Goal: Task Accomplishment & Management: Manage account settings

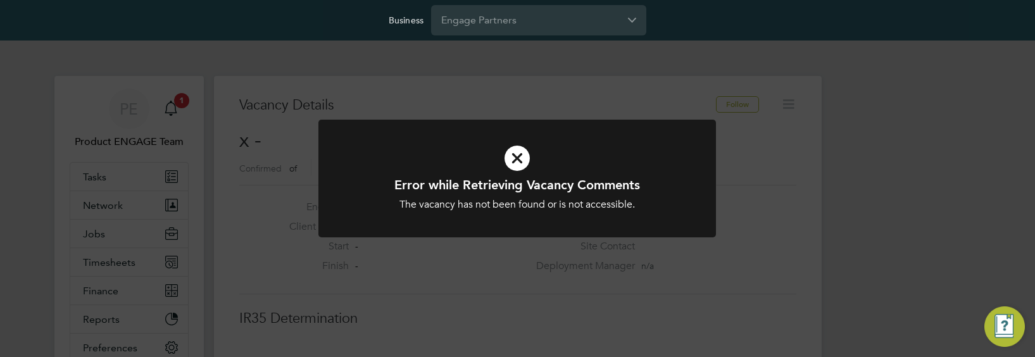
scroll to position [20, 273]
click at [474, 65] on div "Error while Retrieving Vacancy Comments The vacancy has not been found or is no…" at bounding box center [517, 178] width 1035 height 357
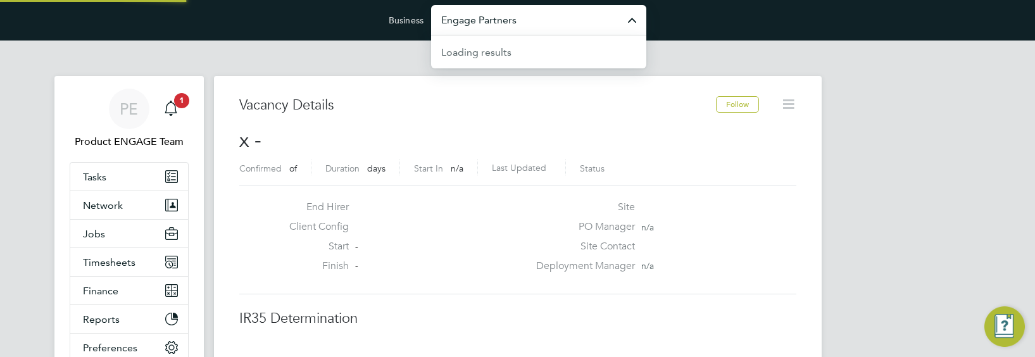
click at [517, 23] on input "Engage Partners" at bounding box center [538, 20] width 215 height 30
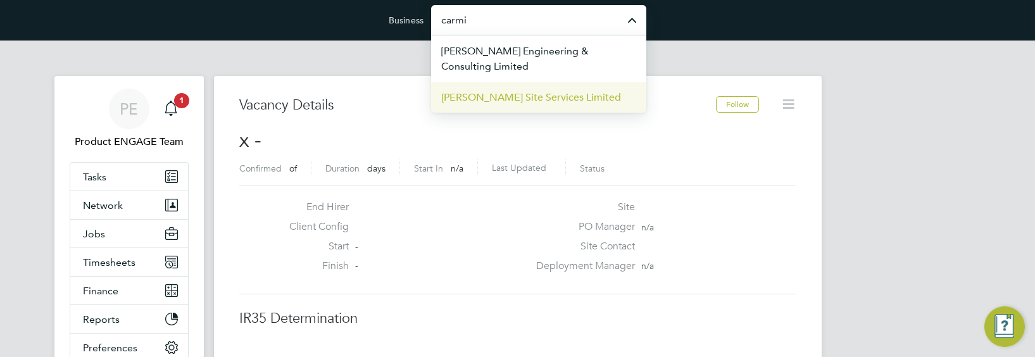
click at [562, 89] on li "[PERSON_NAME] Site Services Limited" at bounding box center [538, 97] width 215 height 31
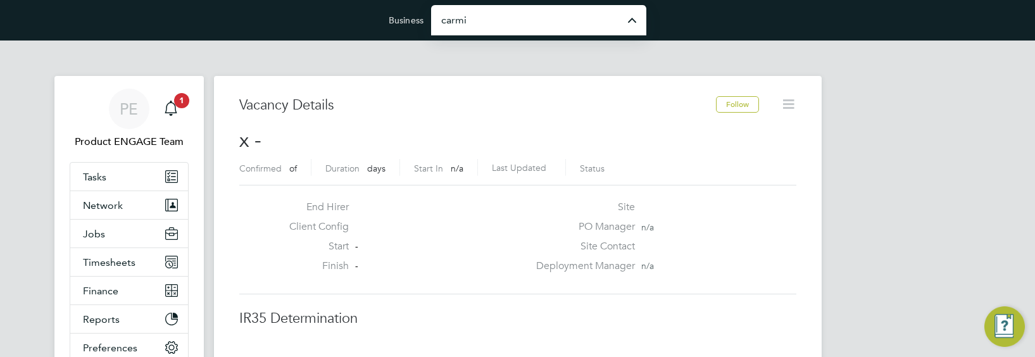
type input "[PERSON_NAME] Site Services Limited"
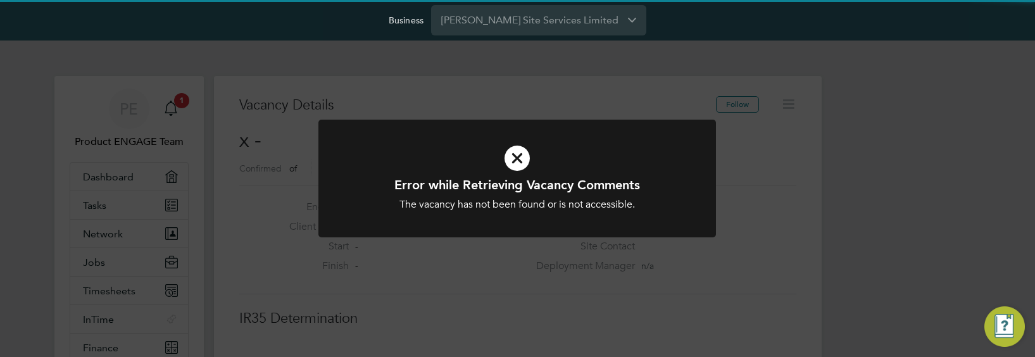
scroll to position [20, 273]
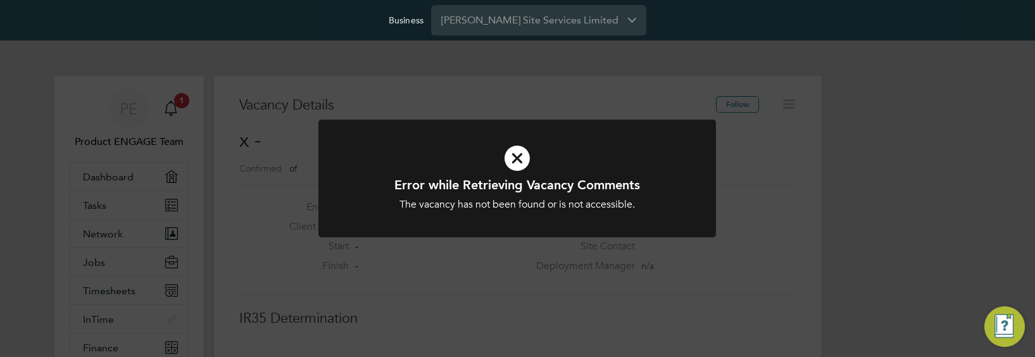
click at [251, 155] on div "Error while Retrieving Vacancy Comments The vacancy has not been found or is no…" at bounding box center [517, 178] width 1035 height 357
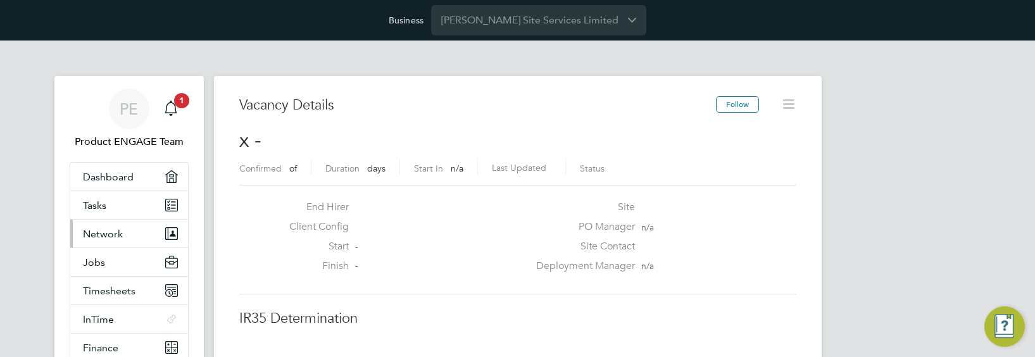
click at [119, 228] on span "Network" at bounding box center [103, 234] width 40 height 12
click at [109, 264] on link "Team Members" at bounding box center [118, 264] width 71 height 12
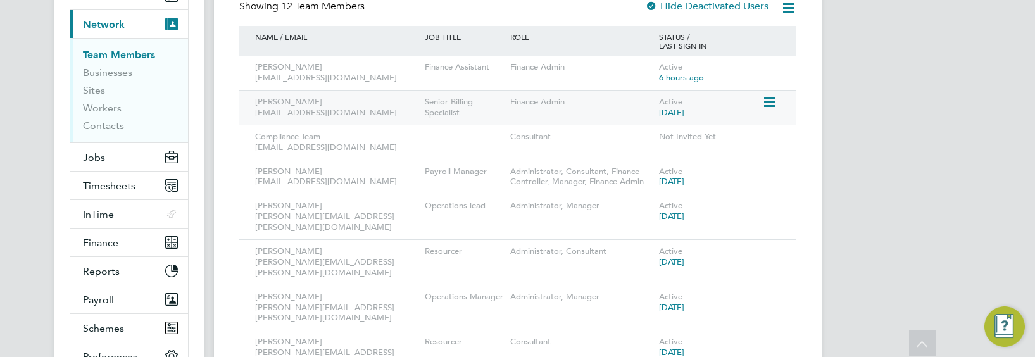
scroll to position [206, 0]
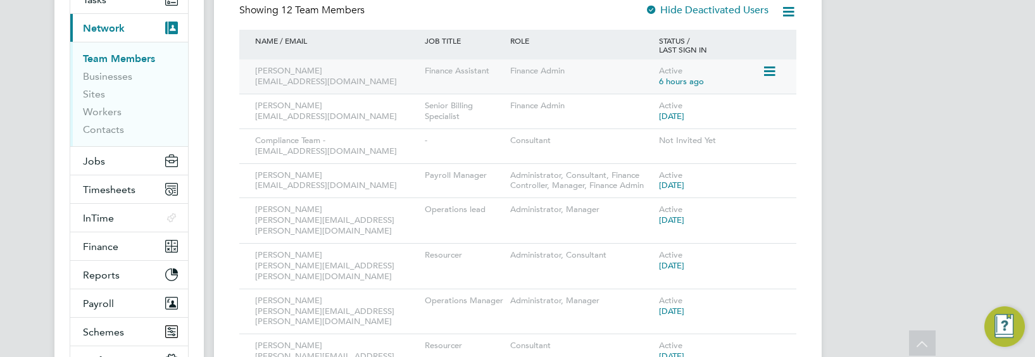
click at [768, 68] on icon at bounding box center [768, 71] width 13 height 15
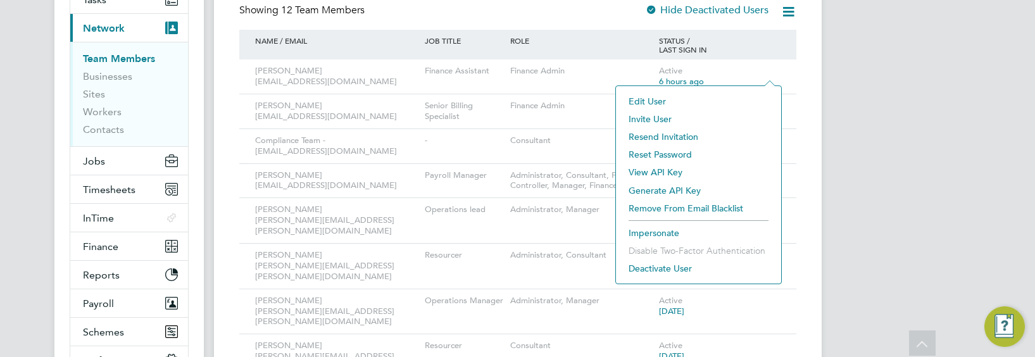
click at [695, 171] on li "View API Key" at bounding box center [698, 172] width 153 height 18
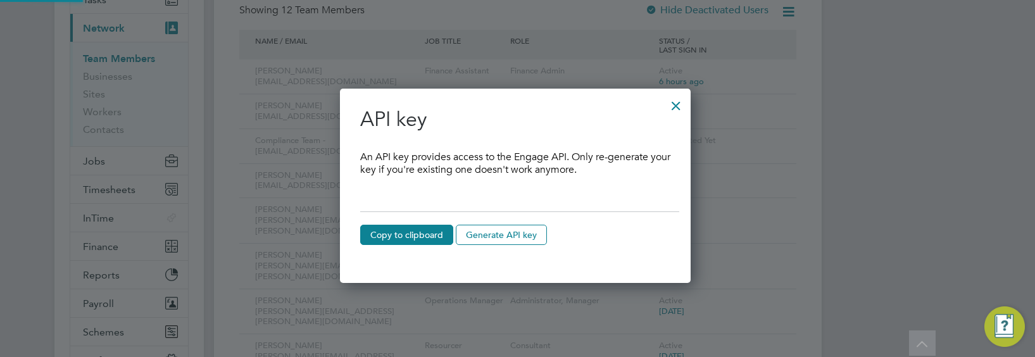
scroll to position [195, 355]
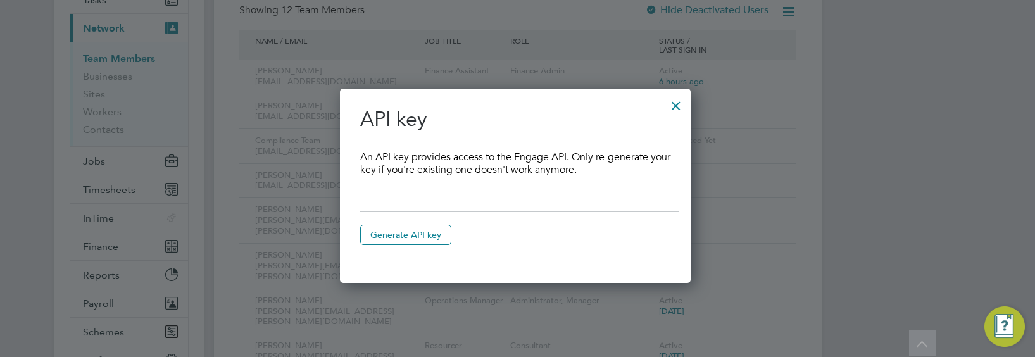
click at [674, 107] on div at bounding box center [676, 102] width 23 height 23
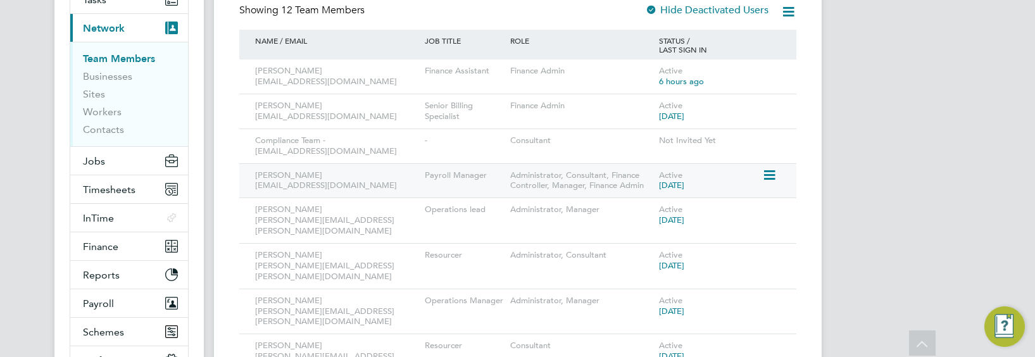
click at [771, 175] on icon at bounding box center [768, 175] width 13 height 15
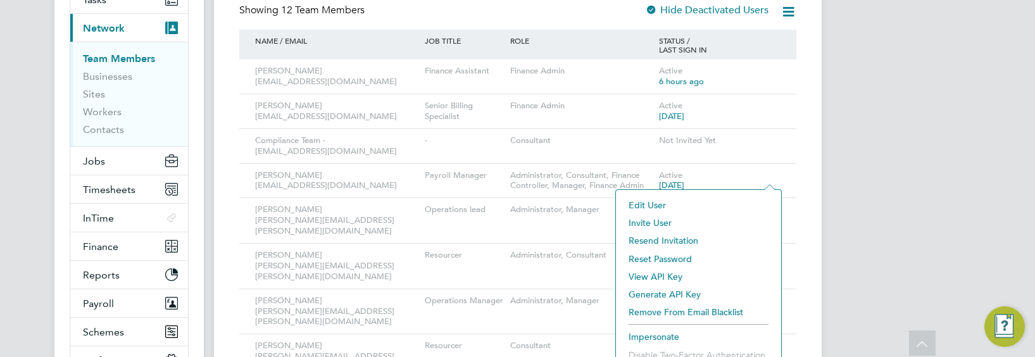
click at [679, 274] on li "View API Key" at bounding box center [698, 277] width 153 height 18
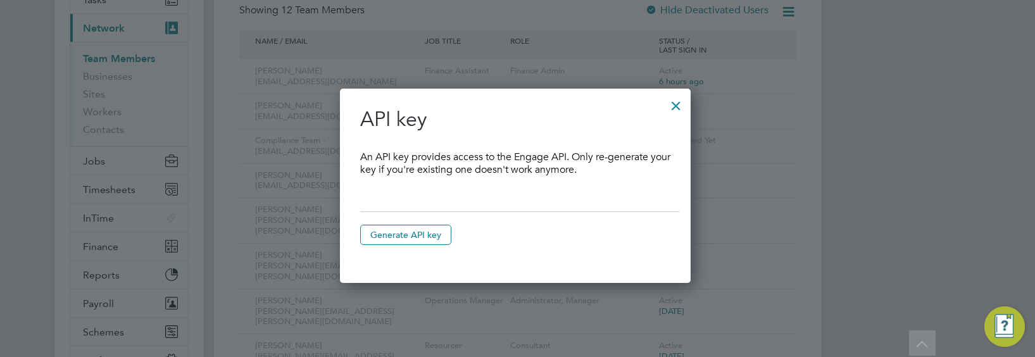
click at [683, 101] on div at bounding box center [676, 102] width 23 height 23
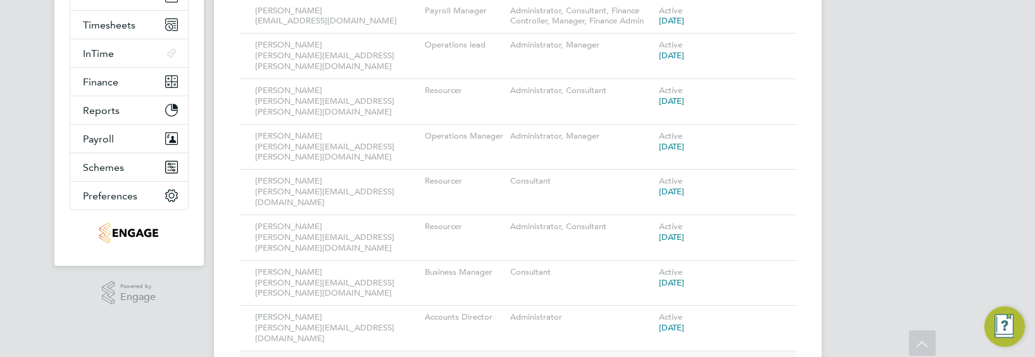
scroll to position [0, 0]
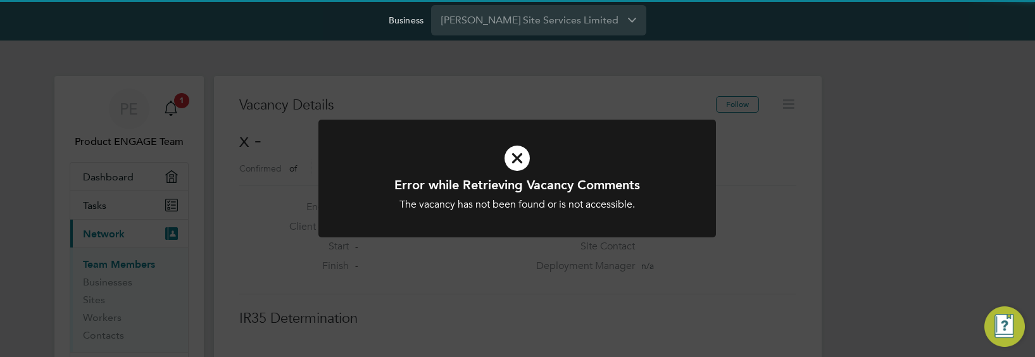
scroll to position [20, 273]
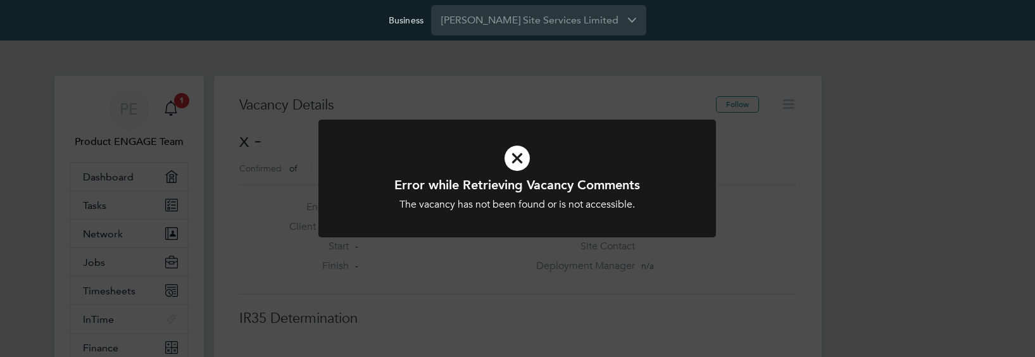
click at [208, 181] on div "Error while Retrieving Vacancy Comments The vacancy has not been found or is no…" at bounding box center [517, 178] width 1035 height 357
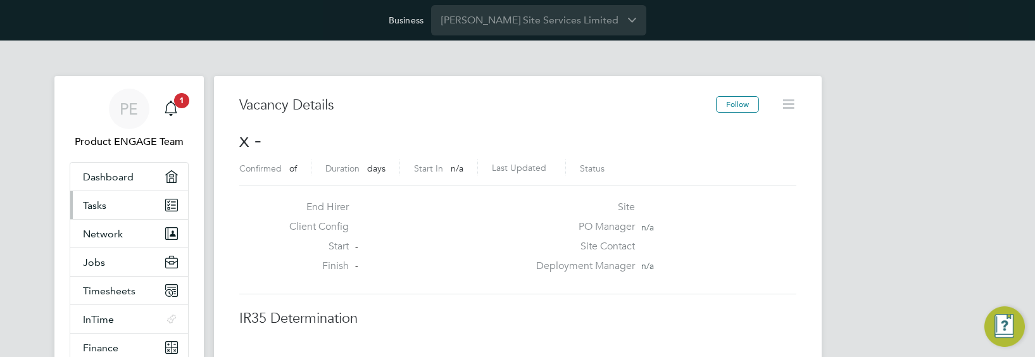
scroll to position [20, 273]
click at [115, 234] on span "Network" at bounding box center [103, 234] width 40 height 12
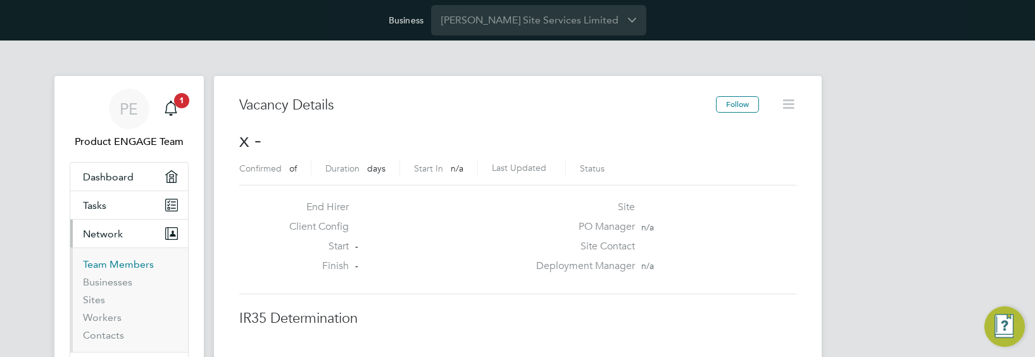
click at [113, 266] on link "Team Members" at bounding box center [118, 264] width 71 height 12
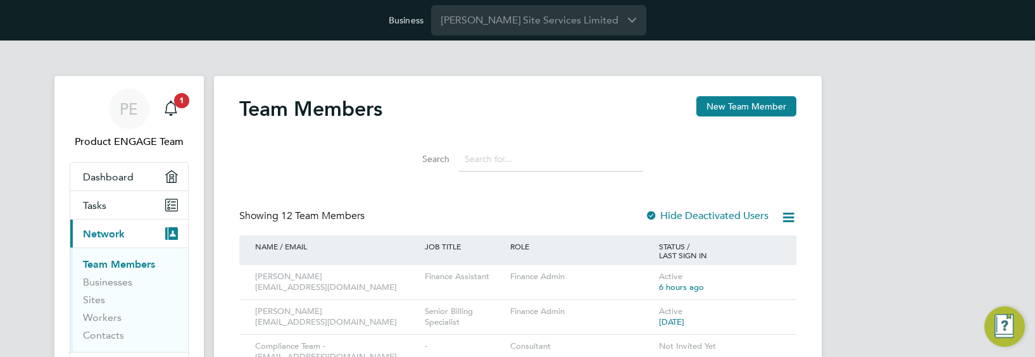
scroll to position [26, 0]
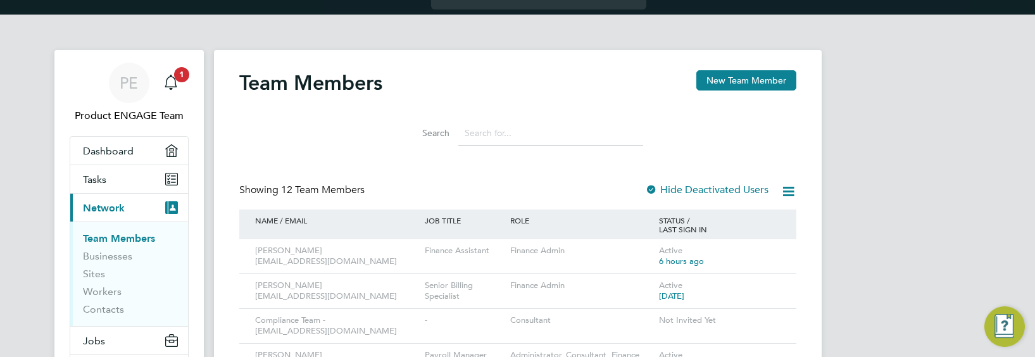
click at [525, 138] on input at bounding box center [550, 133] width 185 height 25
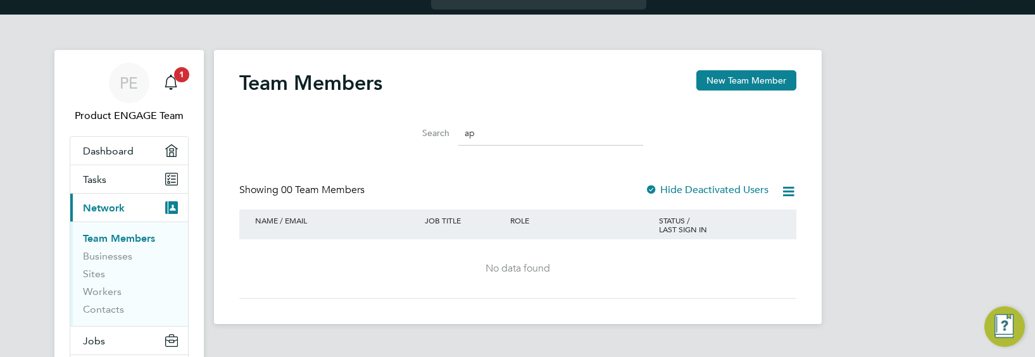
type input "a"
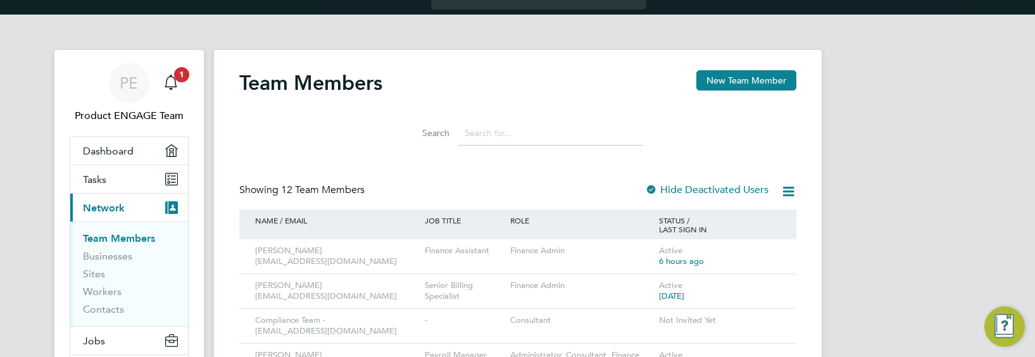
click at [527, 135] on input at bounding box center [550, 133] width 185 height 25
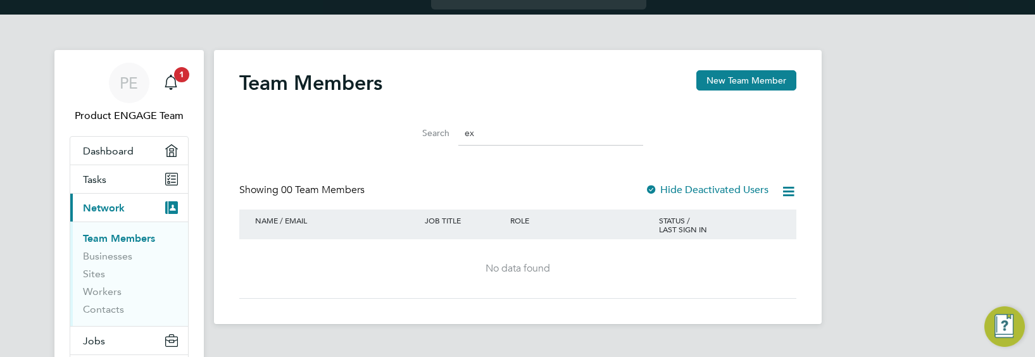
type input "e"
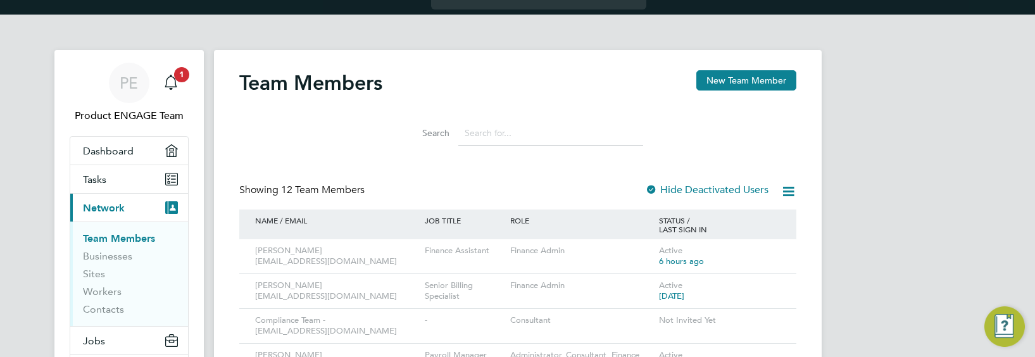
click at [653, 189] on div at bounding box center [651, 190] width 13 height 13
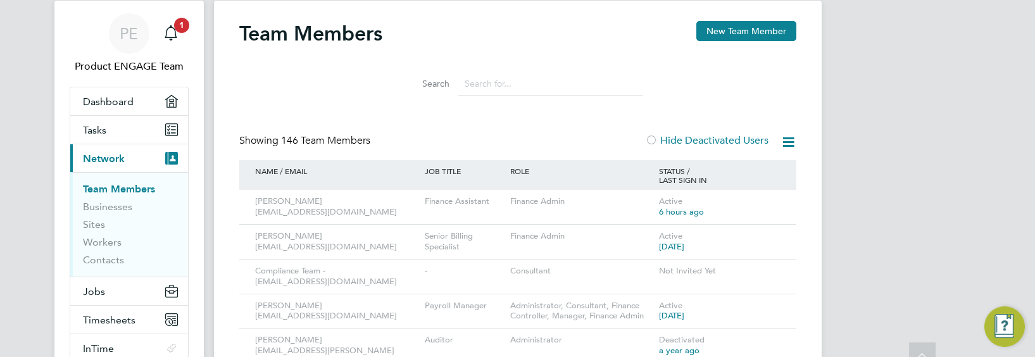
scroll to position [16, 0]
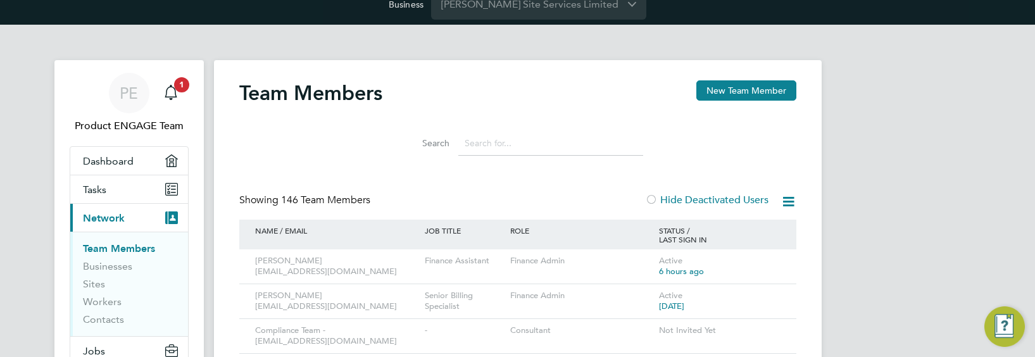
click at [496, 146] on input at bounding box center [550, 143] width 185 height 25
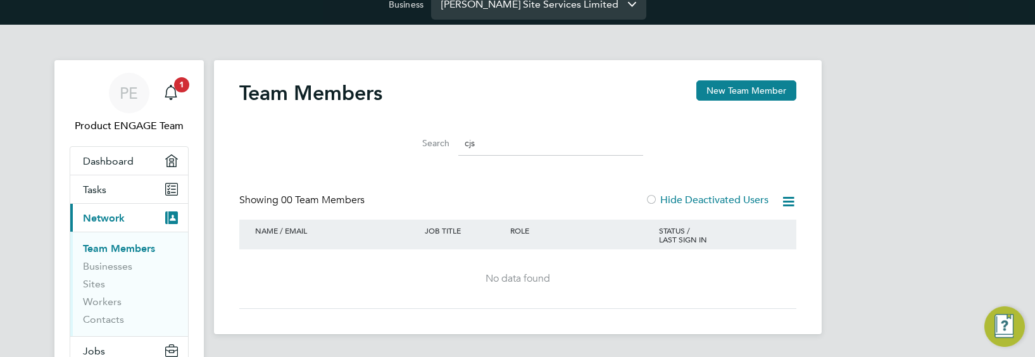
type input "cjs"
click at [553, 7] on input "[PERSON_NAME] Site Services Limited" at bounding box center [538, 4] width 215 height 30
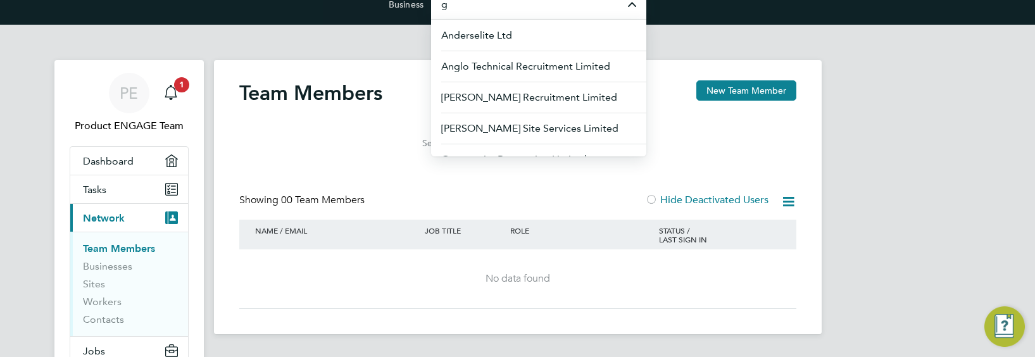
scroll to position [14, 0]
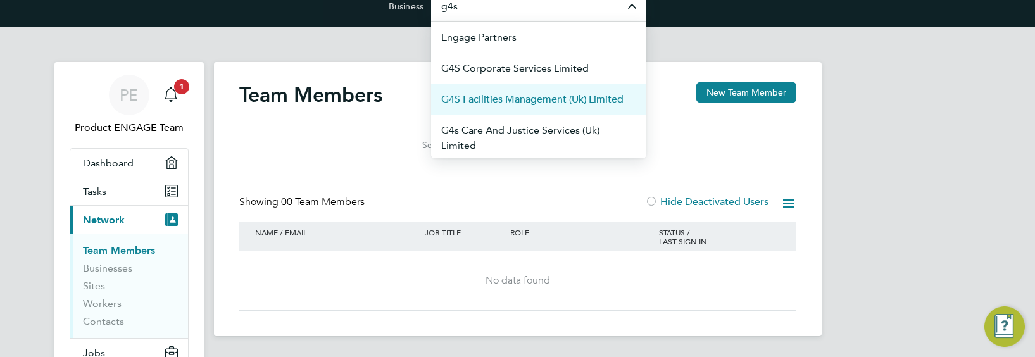
click at [551, 98] on span "G4S Facilities Management (Uk) Limited" at bounding box center [532, 99] width 182 height 15
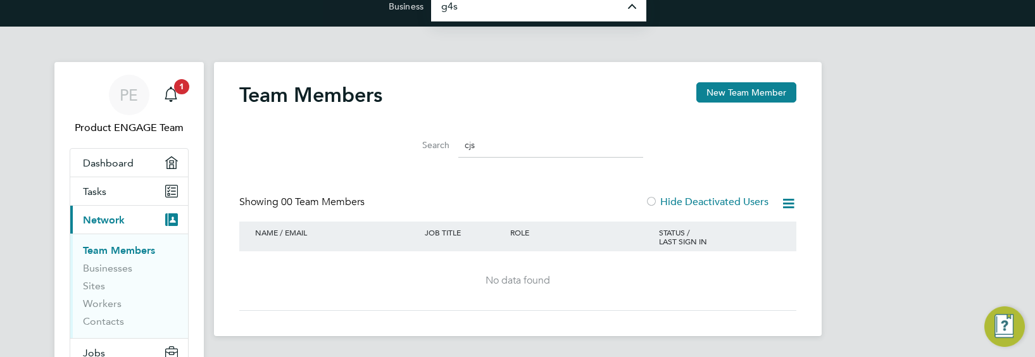
type input "G4S Facilities Management (Uk) Limited"
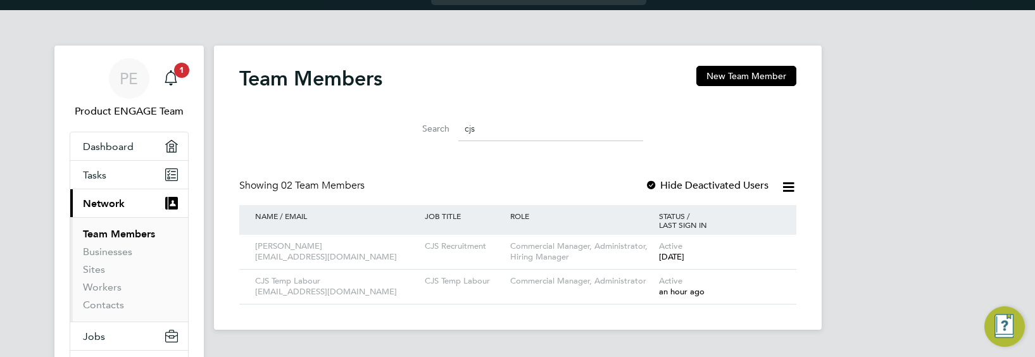
scroll to position [35, 0]
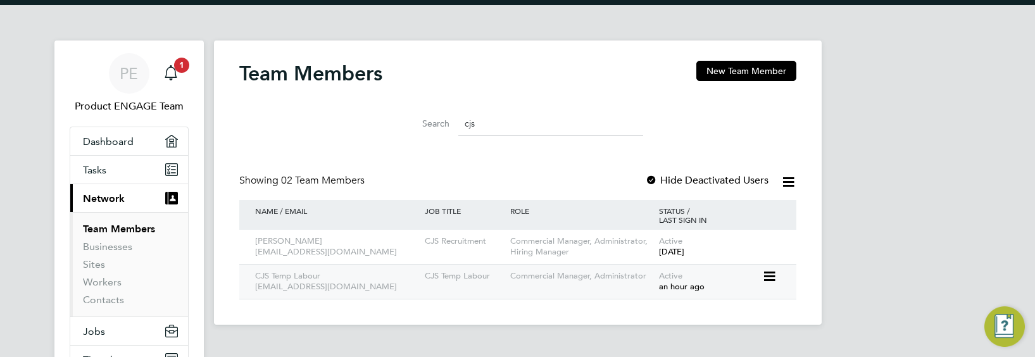
type input "cjs"
click at [771, 276] on icon at bounding box center [768, 276] width 13 height 15
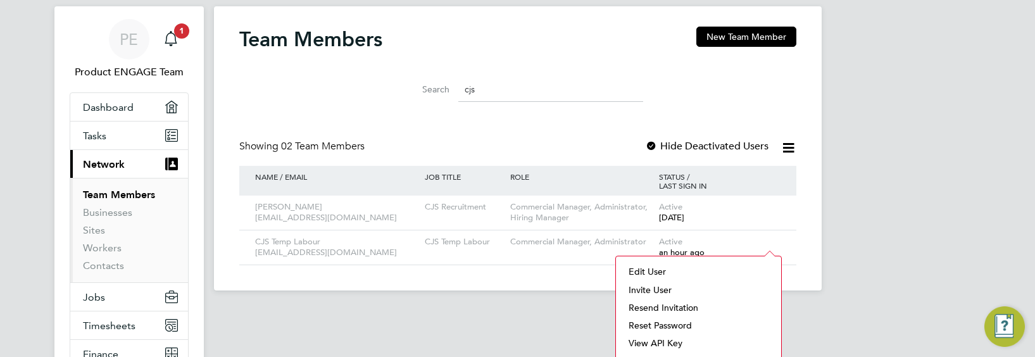
scroll to position [86, 0]
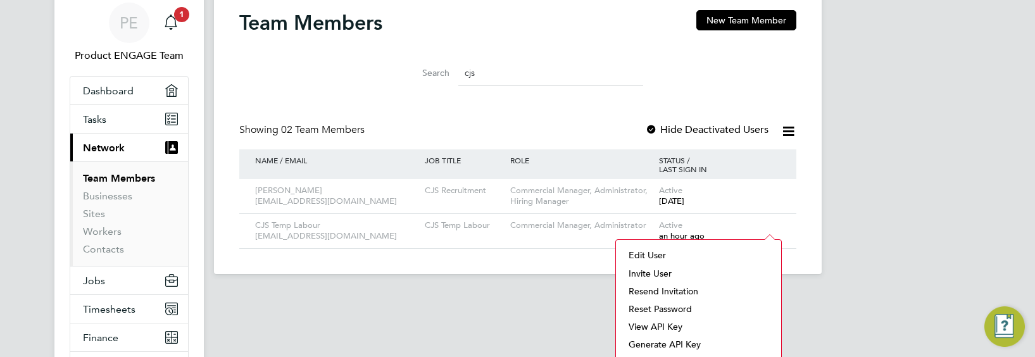
click at [681, 322] on li "View API Key" at bounding box center [698, 327] width 153 height 18
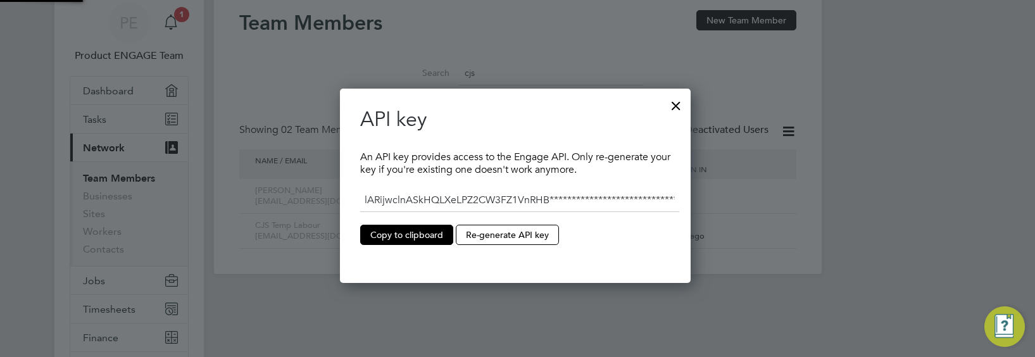
scroll to position [195, 355]
click at [420, 234] on button "Copy to clipboard" at bounding box center [406, 235] width 93 height 20
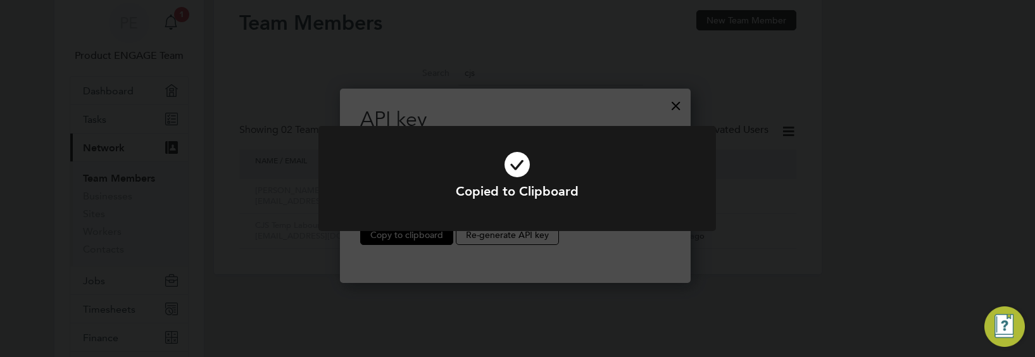
click at [567, 120] on div "Copied to Clipboard Cancel Okay" at bounding box center [517, 178] width 1035 height 357
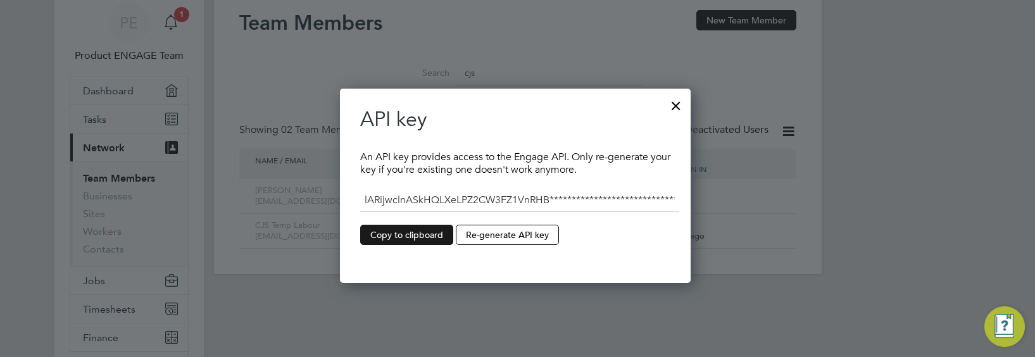
click at [422, 235] on button "Copy to clipboard" at bounding box center [406, 235] width 93 height 20
